Goal: Use online tool/utility: Utilize a website feature to perform a specific function

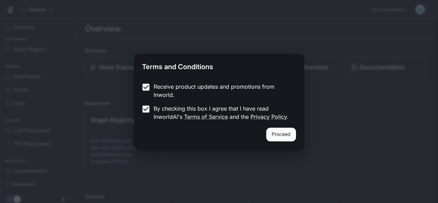
click at [281, 134] on button "Proceed" at bounding box center [281, 135] width 30 height 14
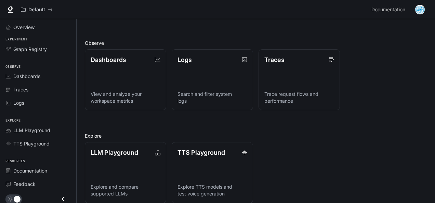
scroll to position [161, 0]
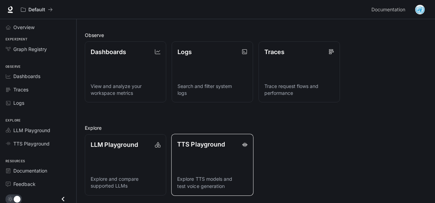
click at [211, 165] on link "TTS Playground Explore TTS models and test voice generation" at bounding box center [212, 165] width 82 height 62
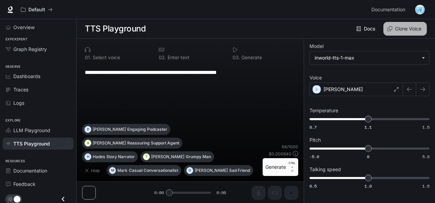
click at [407, 26] on button "Clone Voice" at bounding box center [405, 29] width 43 height 14
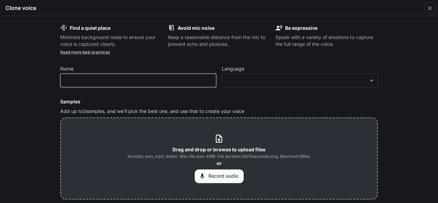
click at [90, 80] on input "text" at bounding box center [138, 80] width 155 height 7
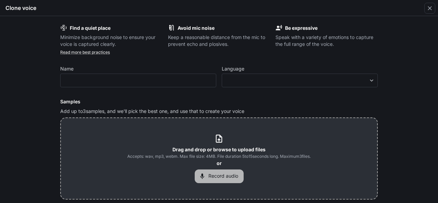
click at [218, 176] on button "Record audio" at bounding box center [219, 176] width 49 height 14
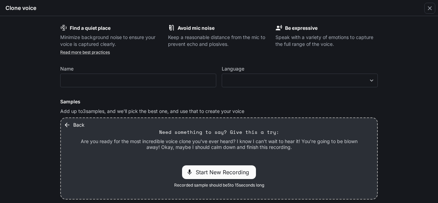
click at [213, 172] on span "Start New Recording" at bounding box center [224, 172] width 57 height 8
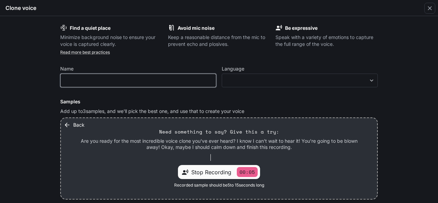
click at [118, 78] on input "text" at bounding box center [138, 80] width 155 height 7
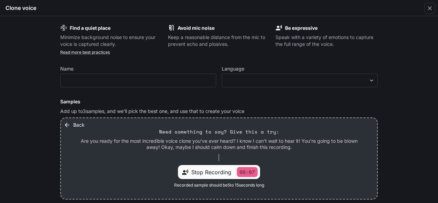
click at [244, 171] on p "00:07" at bounding box center [247, 172] width 21 height 10
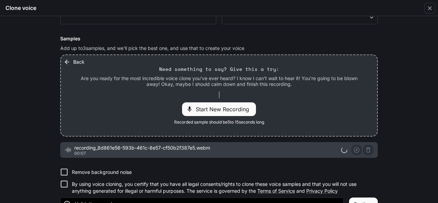
scroll to position [68, 0]
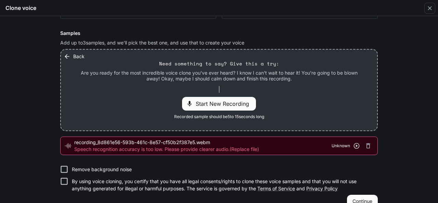
click at [355, 145] on icon "button" at bounding box center [357, 146] width 6 height 6
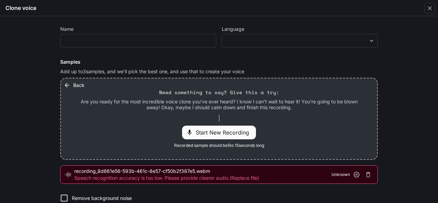
scroll to position [0, 0]
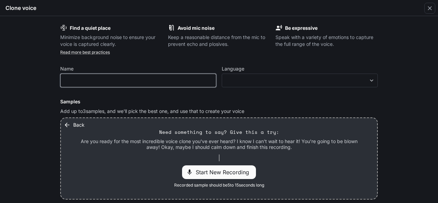
click at [157, 82] on input "text" at bounding box center [138, 80] width 155 height 7
type input "**********"
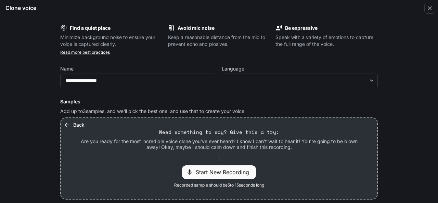
click at [194, 168] on div "Start New Recording" at bounding box center [219, 172] width 74 height 14
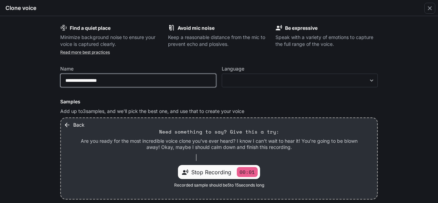
click at [126, 78] on input "**********" at bounding box center [138, 80] width 155 height 7
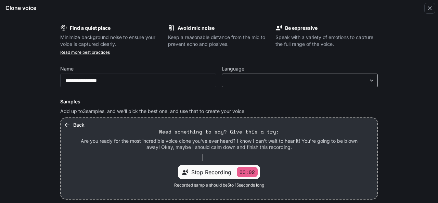
click at [370, 78] on body "**********" at bounding box center [219, 101] width 438 height 203
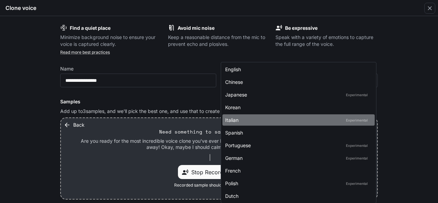
click at [239, 118] on div "Italian Experimental" at bounding box center [297, 119] width 144 height 7
type input "*****"
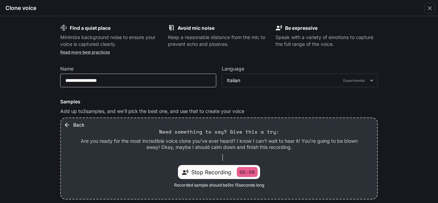
click at [166, 85] on div "**********" at bounding box center [138, 81] width 156 height 14
click at [100, 27] on b "Find a quiet place" at bounding box center [90, 28] width 41 height 6
click at [185, 28] on b "Avoid mic noise" at bounding box center [196, 28] width 37 height 6
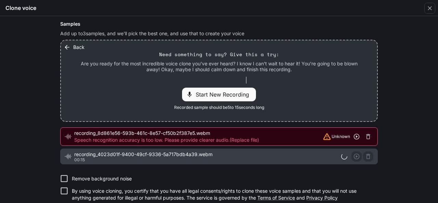
scroll to position [100, 0]
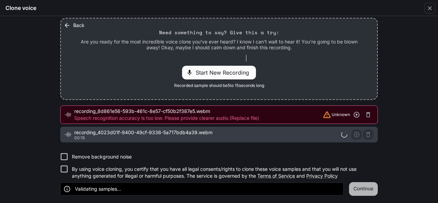
click at [362, 186] on button "Continue" at bounding box center [363, 189] width 29 height 14
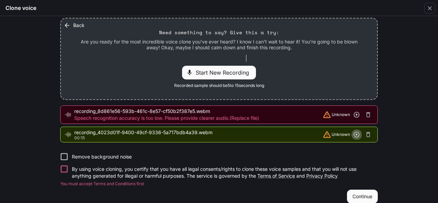
click at [355, 136] on icon "button" at bounding box center [356, 134] width 7 height 7
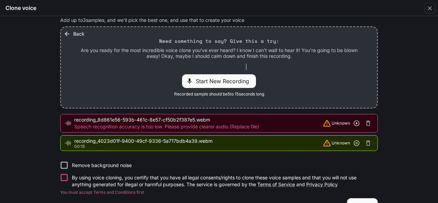
scroll to position [107, 0]
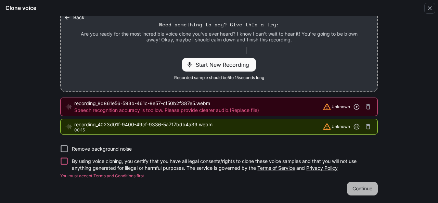
click at [360, 186] on button "Continue" at bounding box center [362, 189] width 31 height 14
drag, startPoint x: 359, startPoint y: 183, endPoint x: 362, endPoint y: 185, distance: 3.7
click at [361, 185] on button "Continue" at bounding box center [362, 189] width 31 height 14
click at [365, 188] on button "Continue" at bounding box center [362, 189] width 31 height 14
click at [367, 125] on icon "button" at bounding box center [368, 126] width 4 height 5
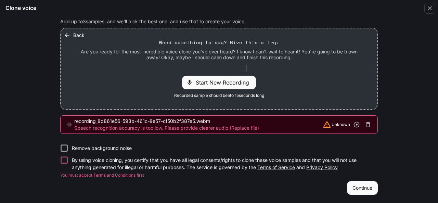
scroll to position [89, 0]
click at [368, 124] on icon "button" at bounding box center [368, 124] width 7 height 7
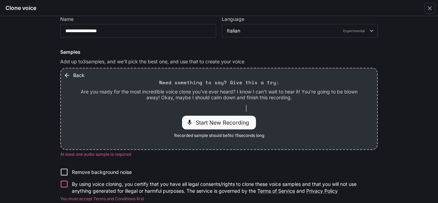
scroll to position [39, 0]
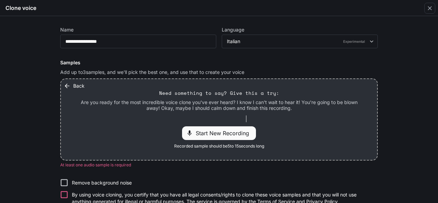
click at [148, 86] on div "Back Need something to say? Give this a try: Are you ready for the most incredi…" at bounding box center [219, 119] width 316 height 81
click at [133, 99] on p "Are you ready for the most incredible voice clone you've ever heard? I know I c…" at bounding box center [218, 105] width 283 height 12
click at [65, 86] on icon "button" at bounding box center [67, 85] width 4 height 4
